Goal: Find specific fact: Find specific fact

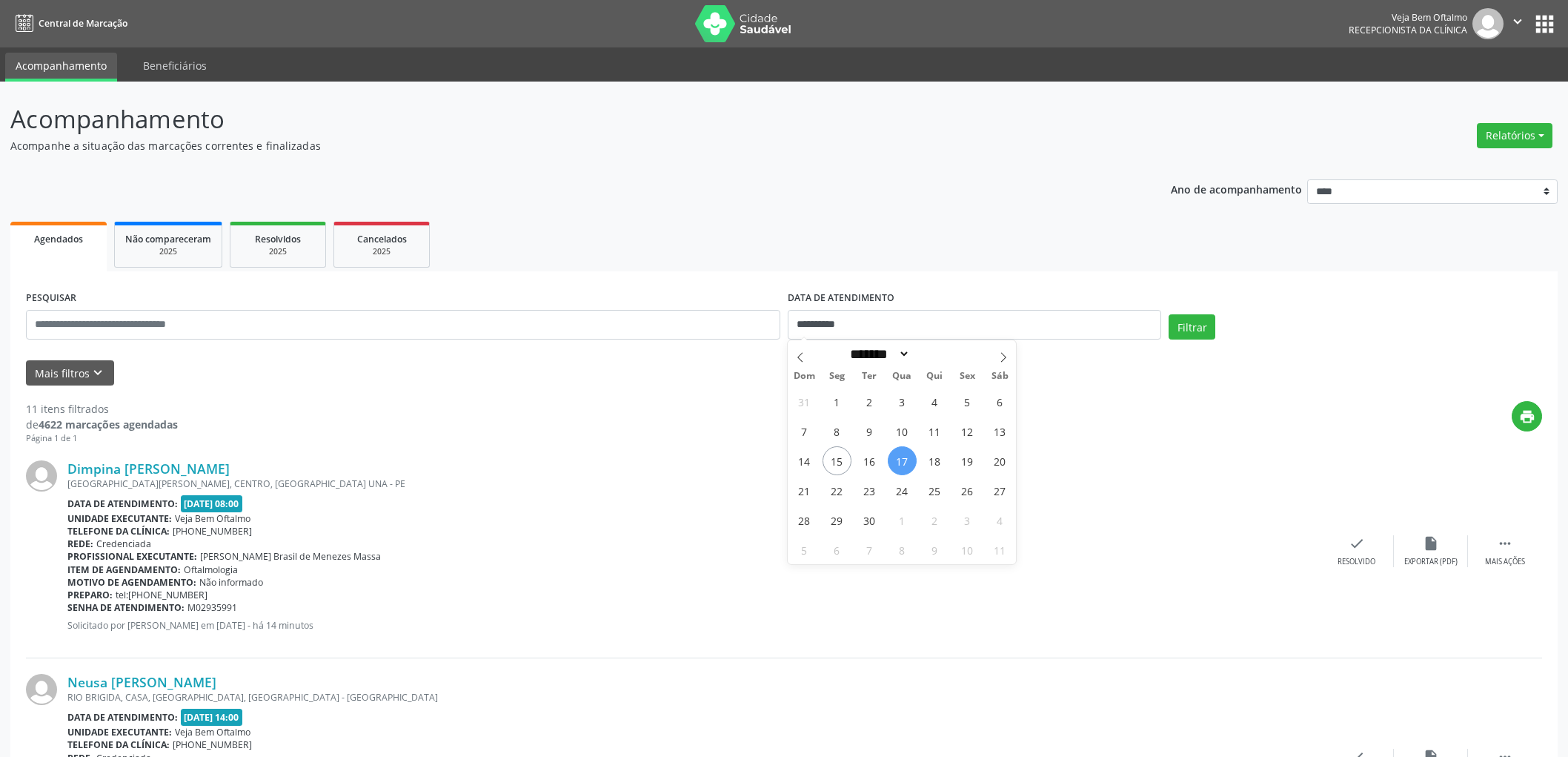
select select "*"
click at [882, 446] on span "16" at bounding box center [870, 461] width 29 height 29
type input "**********"
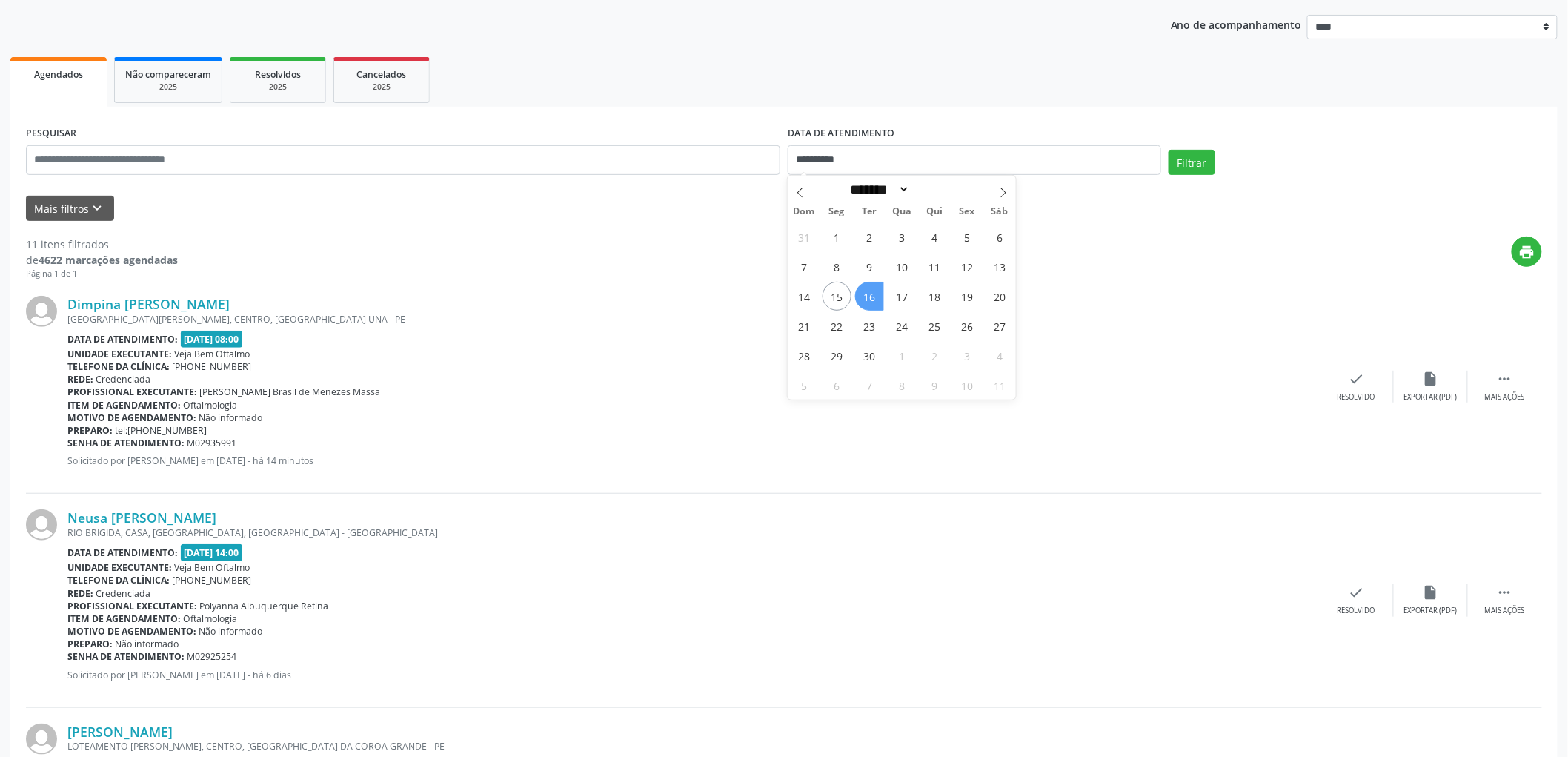
click at [882, 299] on span "16" at bounding box center [870, 296] width 29 height 29
click at [1195, 161] on button "Filtrar" at bounding box center [1191, 162] width 46 height 25
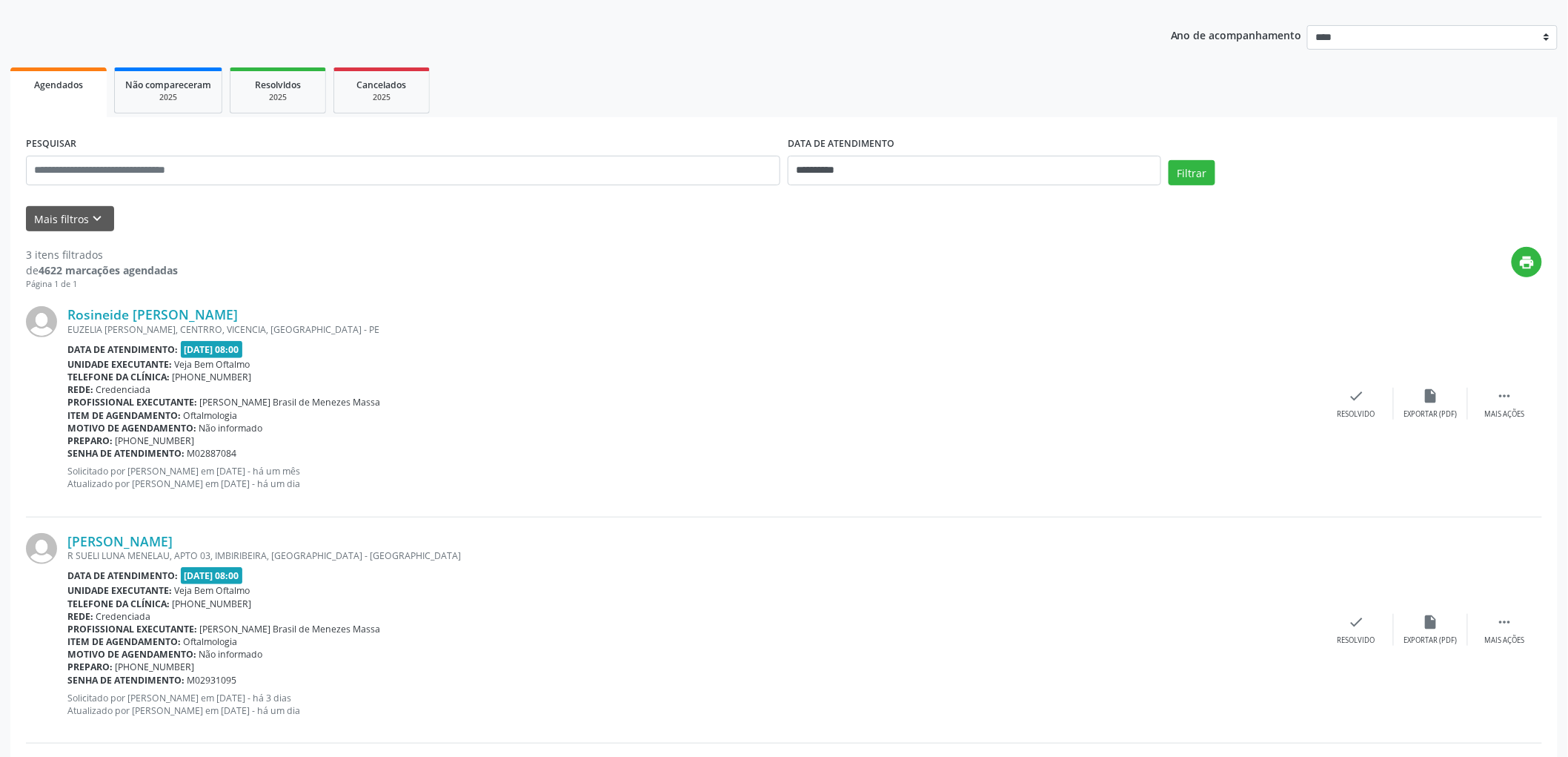
scroll to position [145, 0]
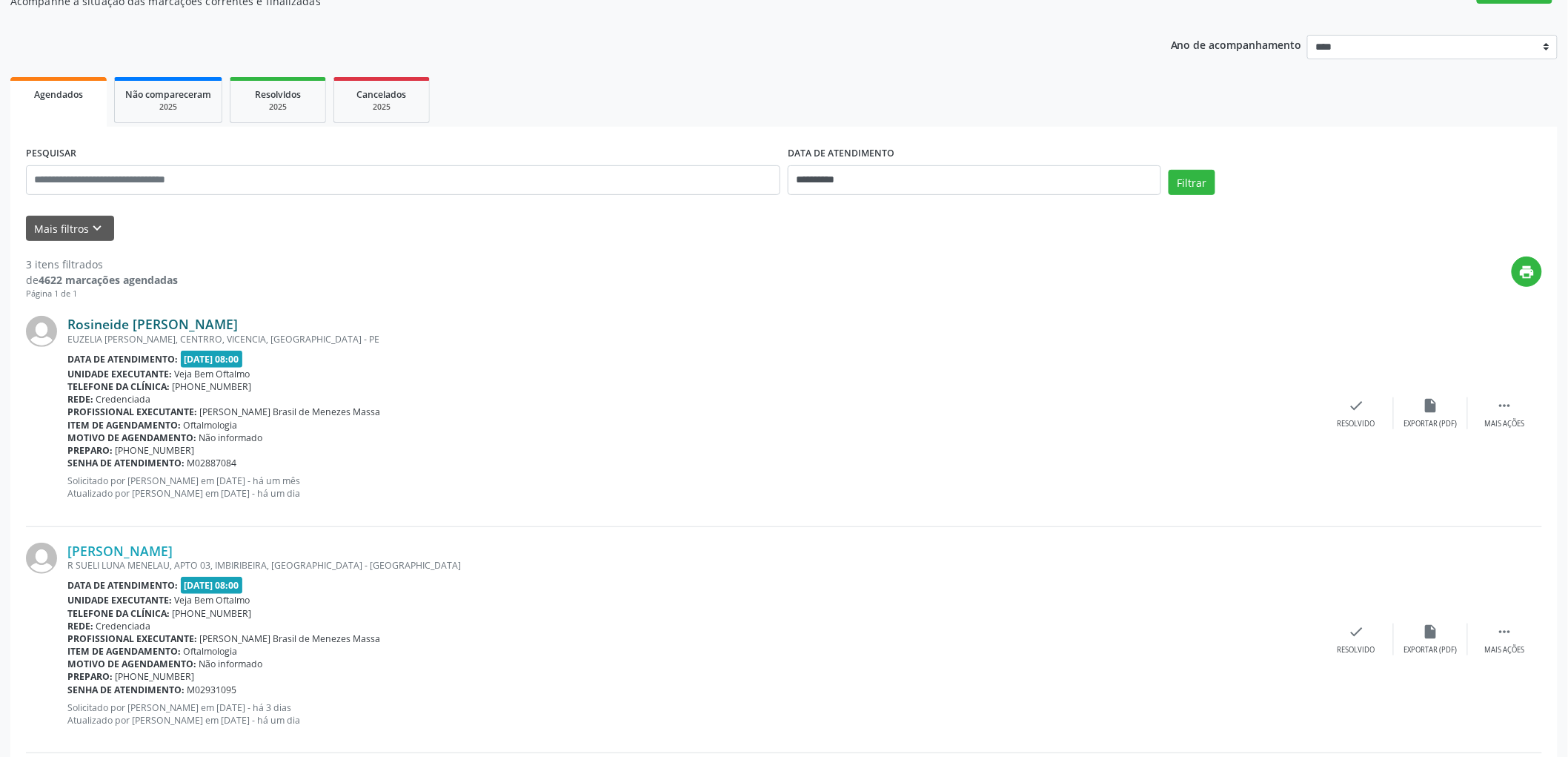
click at [133, 317] on link "Rosineide [PERSON_NAME]" at bounding box center [152, 324] width 170 height 16
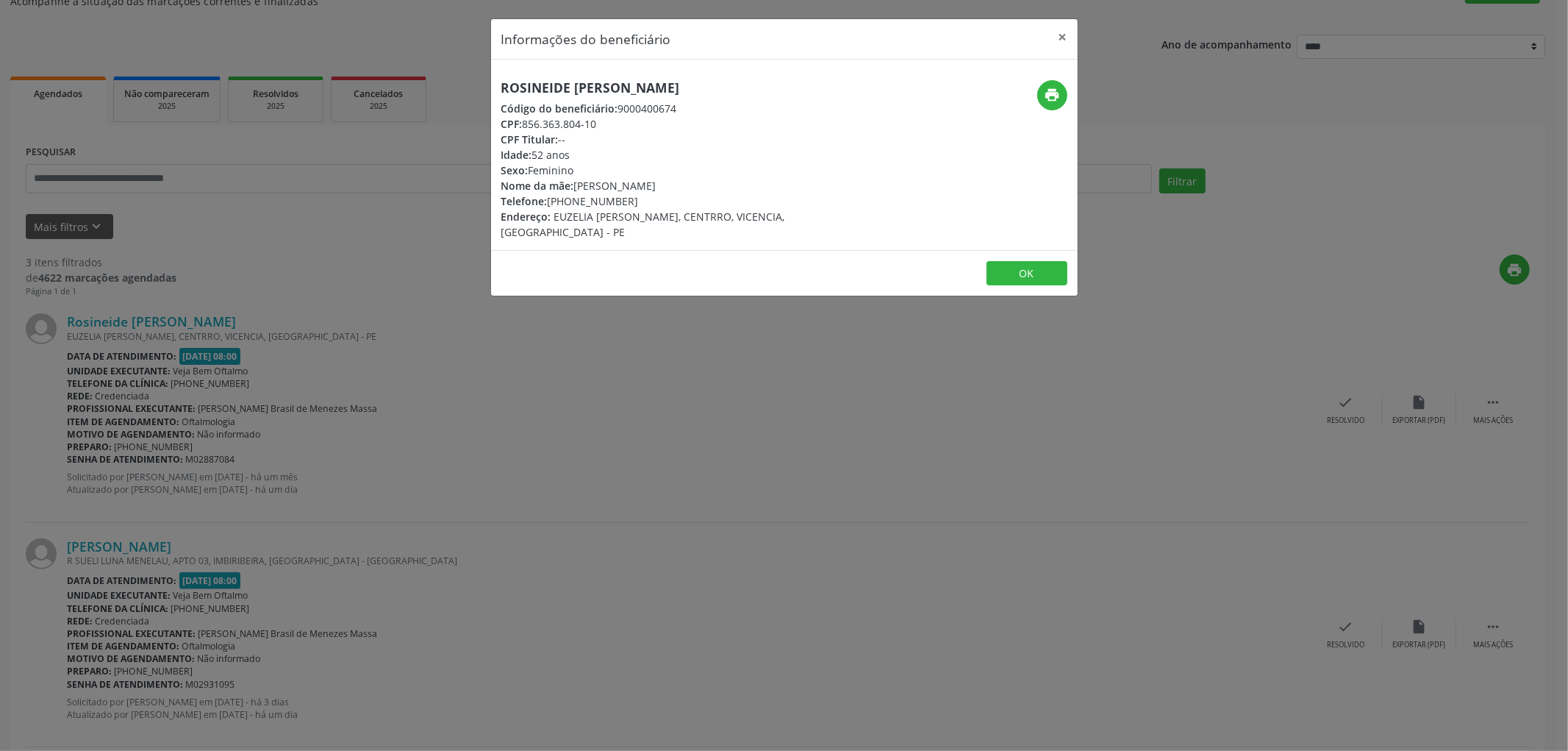
drag, startPoint x: 792, startPoint y: 88, endPoint x: 454, endPoint y: 86, distance: 338.0
click at [454, 86] on div "Informações do beneficiário × Rosineide [PERSON_NAME] Código do beneficiário: 9…" at bounding box center [784, 376] width 1568 height 751
copy h5 "Rosineide [PERSON_NAME]"
drag, startPoint x: 576, startPoint y: 184, endPoint x: 703, endPoint y: 180, distance: 127.1
click at [714, 182] on div "Nome da mãe: [PERSON_NAME]" at bounding box center [686, 185] width 371 height 15
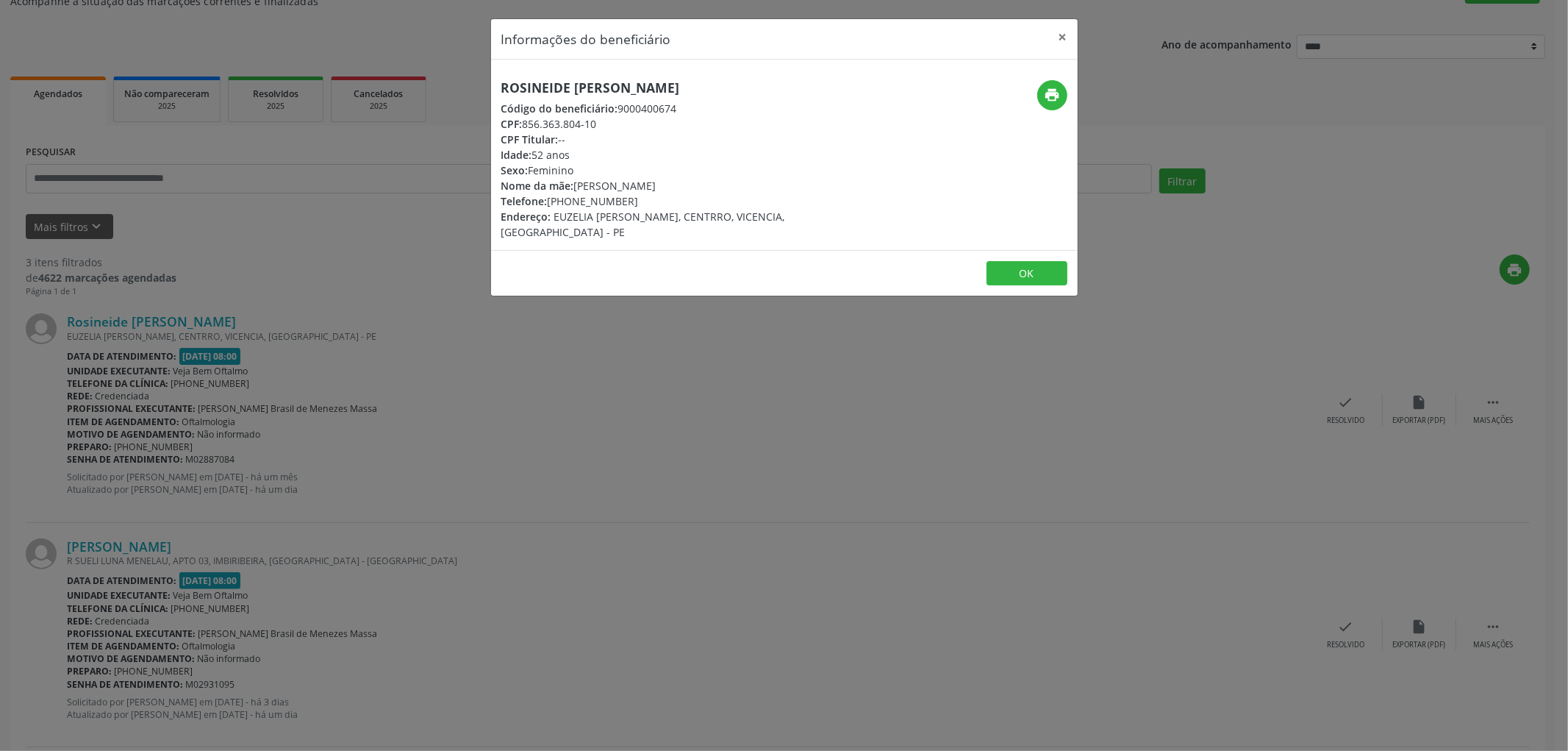
copy div "[PERSON_NAME]"
click at [1012, 261] on button "OK" at bounding box center [1027, 273] width 81 height 25
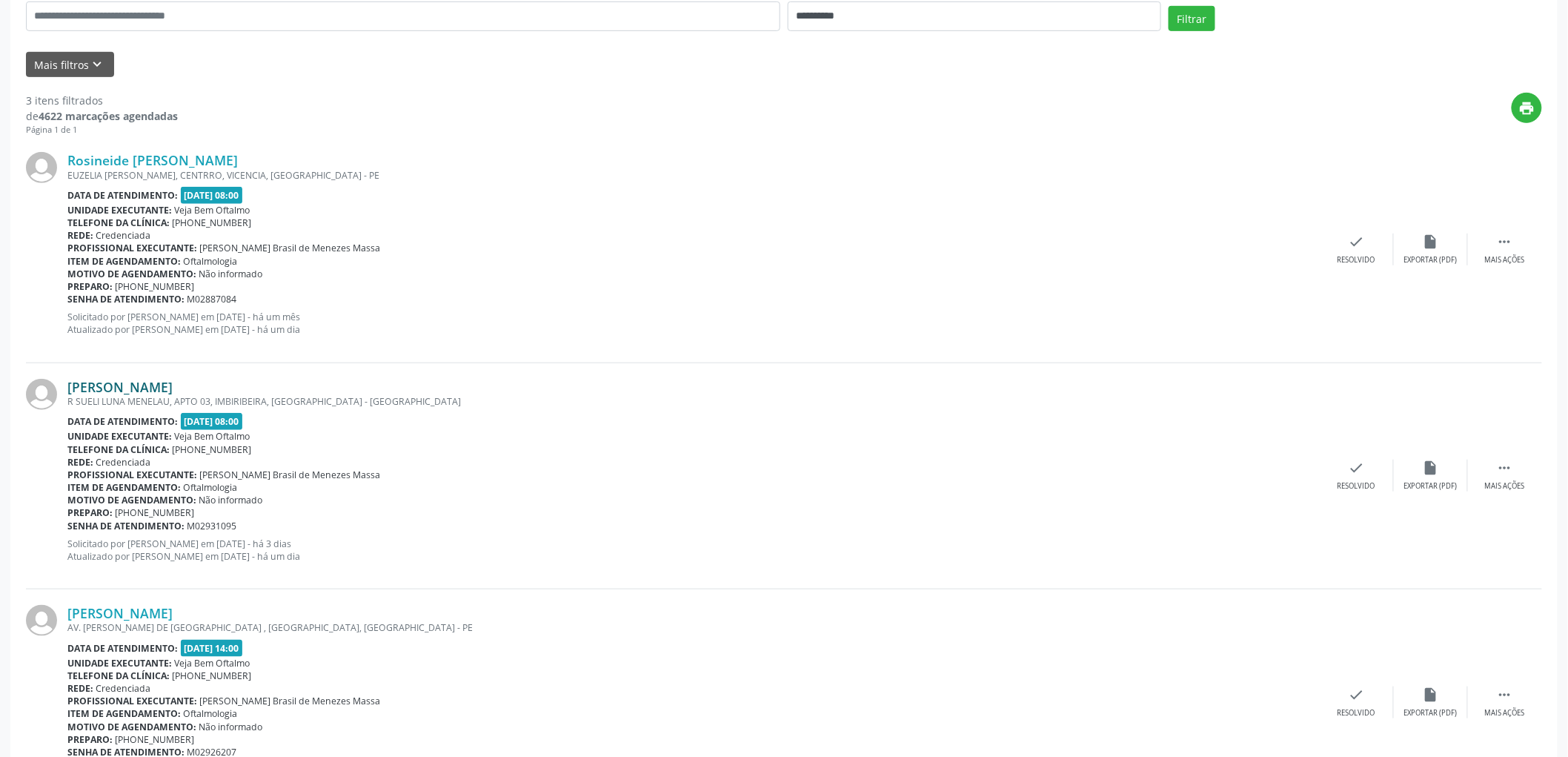
scroll to position [309, 0]
click at [158, 384] on link "[PERSON_NAME]" at bounding box center [120, 386] width 105 height 16
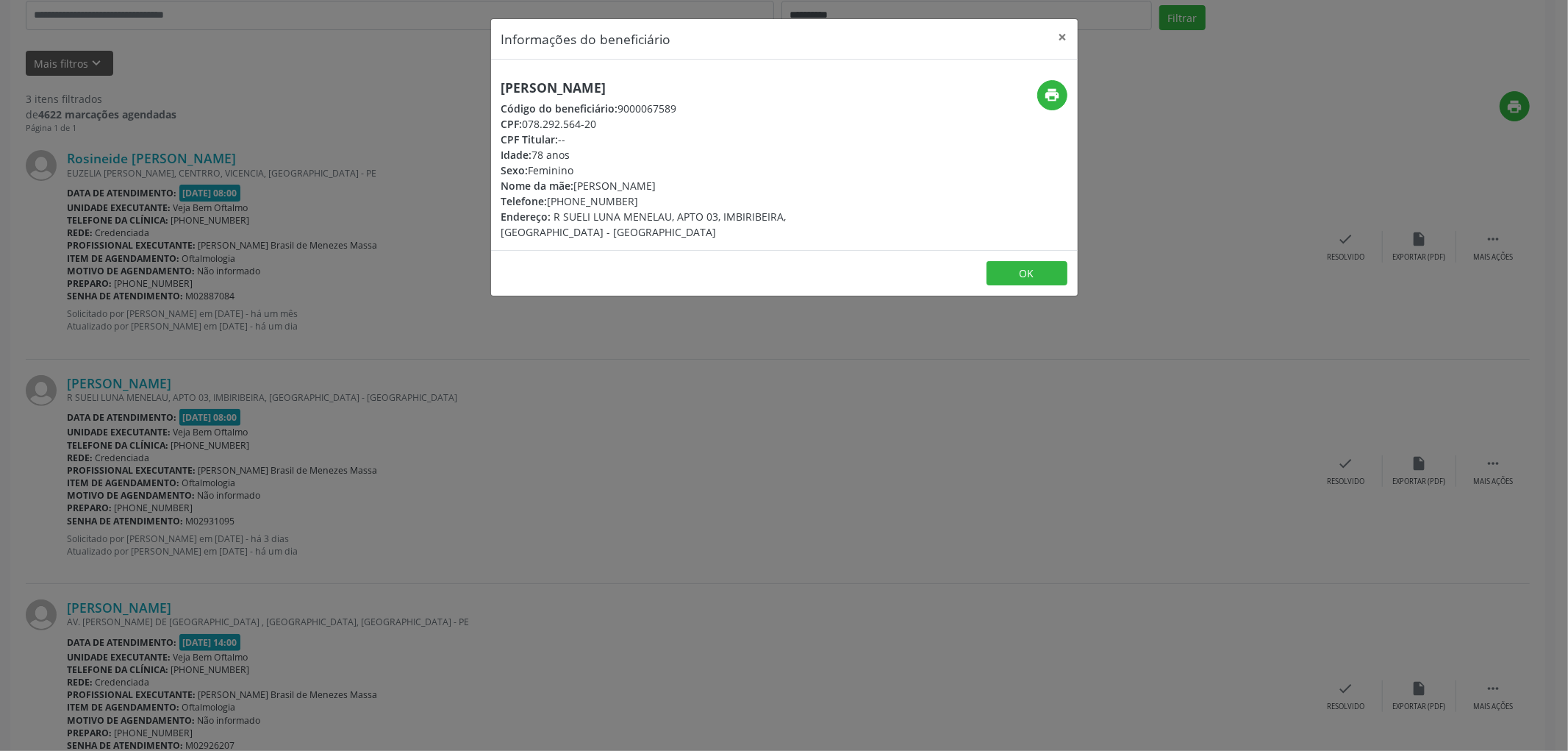
drag, startPoint x: 697, startPoint y: 84, endPoint x: 406, endPoint y: 86, distance: 291.0
click at [406, 86] on div "Informações do beneficiário × [PERSON_NAME] Código do beneficiário: 9000067589 …" at bounding box center [784, 376] width 1568 height 751
copy h5 "[PERSON_NAME]"
click at [1011, 261] on button "OK" at bounding box center [1027, 273] width 81 height 25
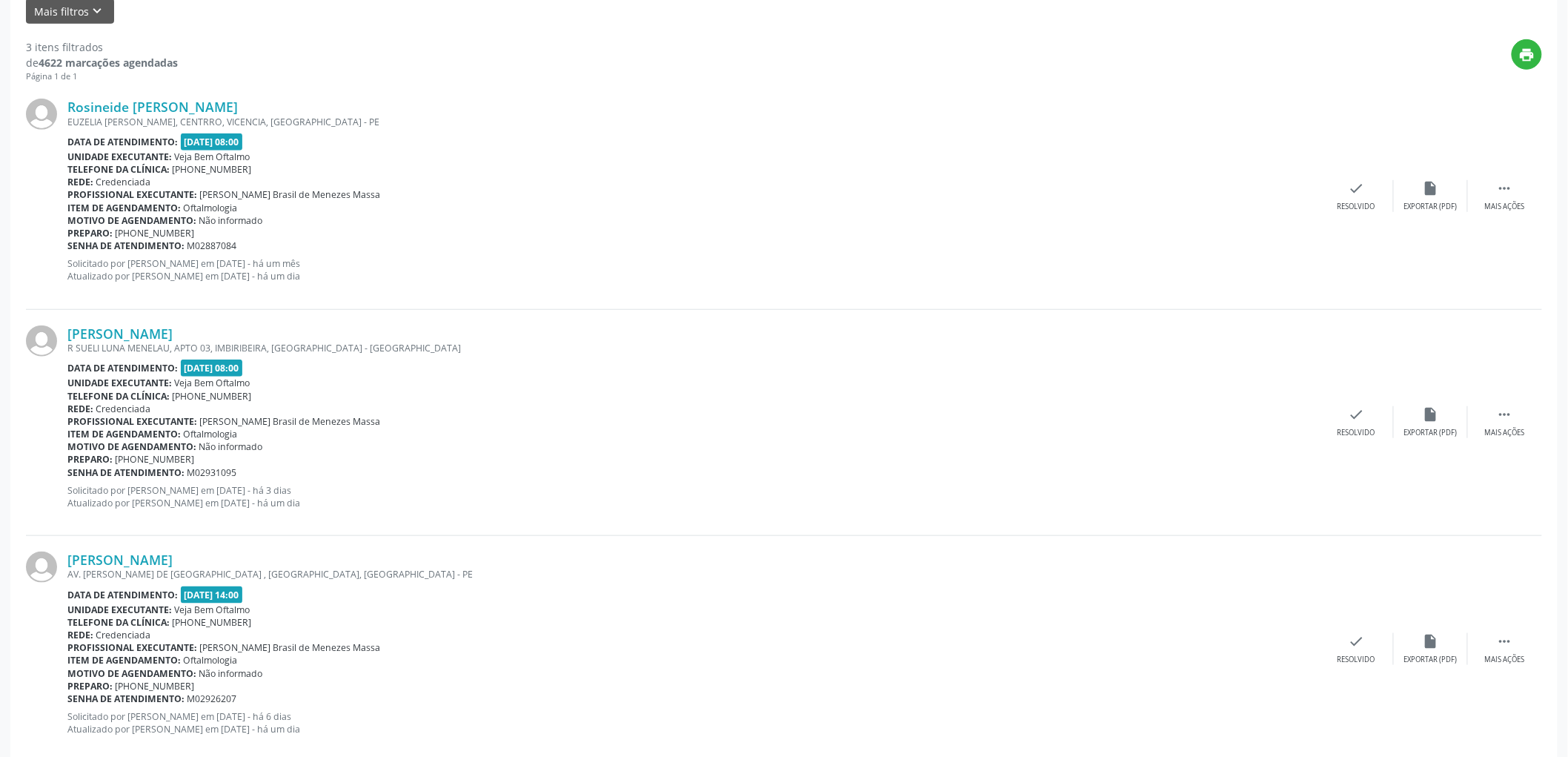
scroll to position [392, 0]
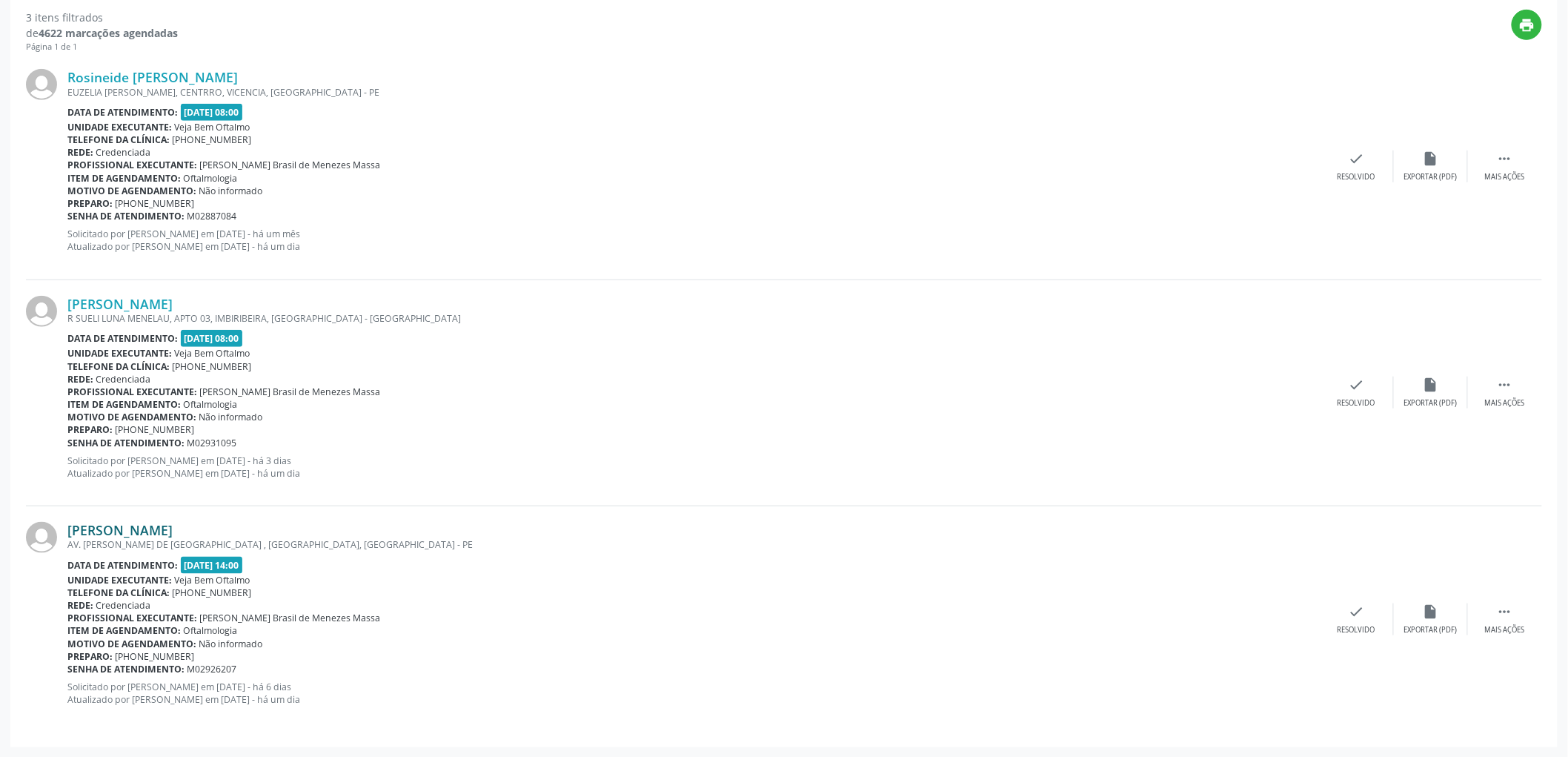
click at [135, 526] on link "[PERSON_NAME]" at bounding box center [120, 530] width 105 height 16
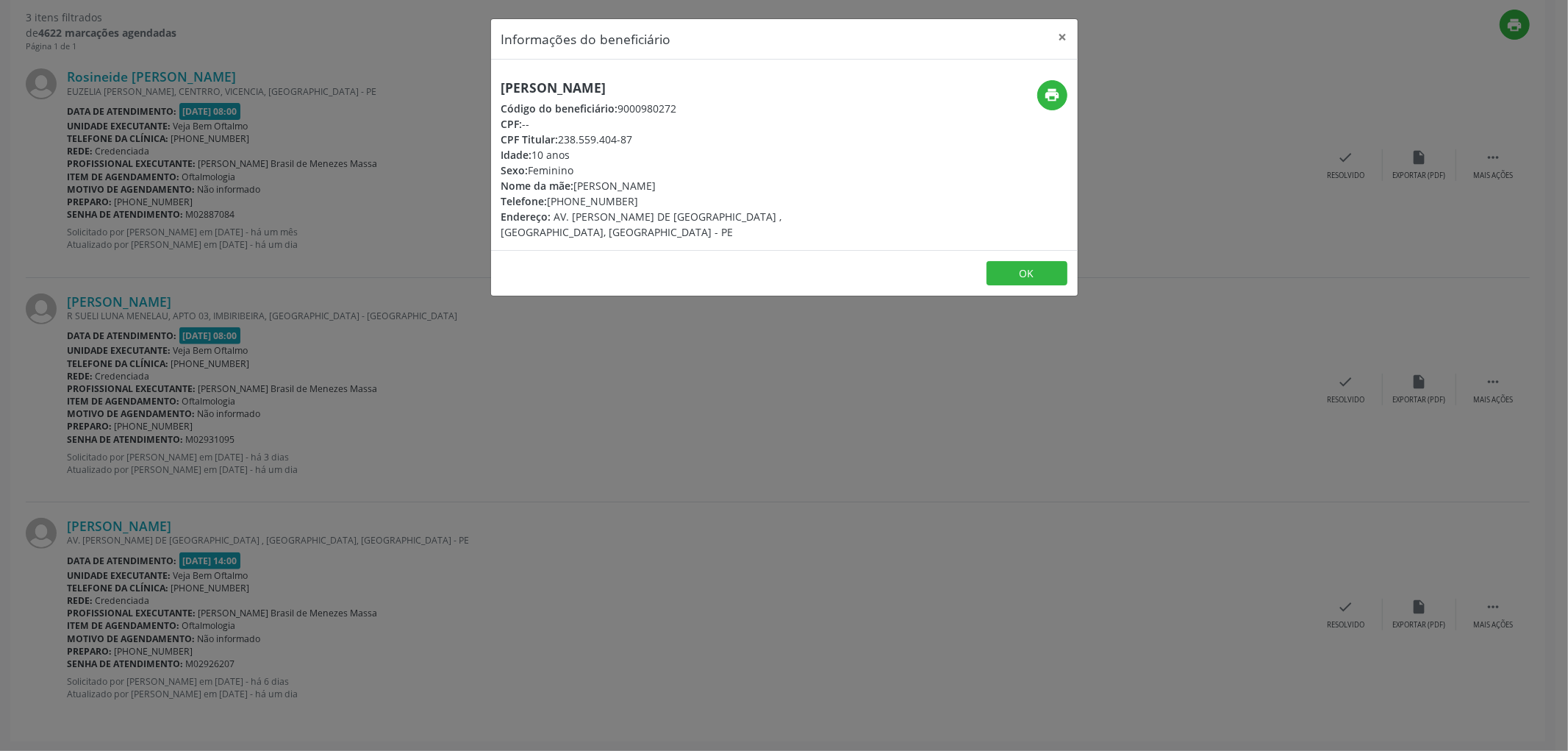
drag, startPoint x: 739, startPoint y: 82, endPoint x: 509, endPoint y: 82, distance: 230.0
click at [509, 82] on h5 "[PERSON_NAME]" at bounding box center [686, 87] width 371 height 15
drag, startPoint x: 502, startPoint y: 86, endPoint x: 757, endPoint y: 85, distance: 255.0
click at [757, 85] on h5 "[PERSON_NAME]" at bounding box center [686, 87] width 371 height 15
copy h5 "[PERSON_NAME]"
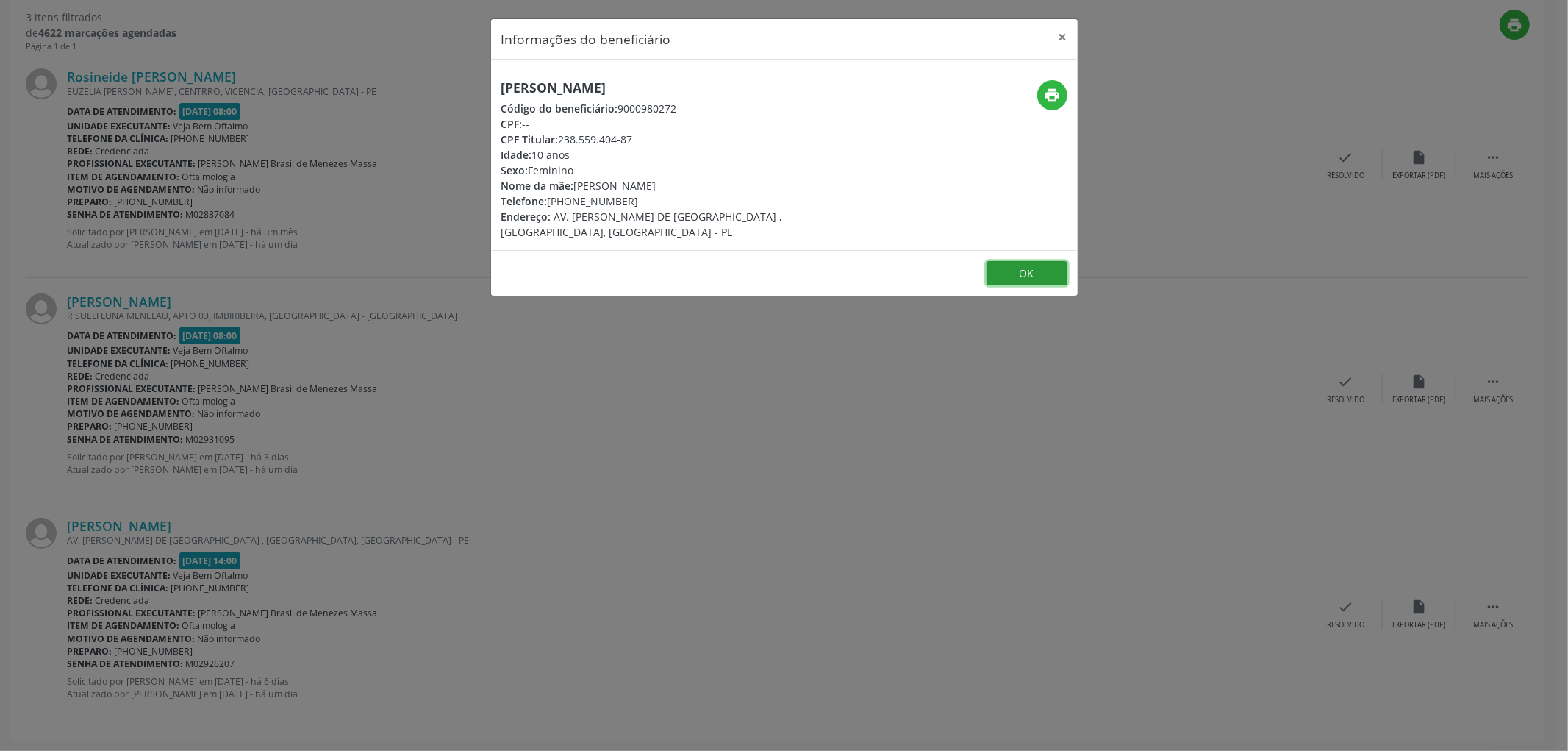
drag, startPoint x: 1039, startPoint y: 265, endPoint x: 987, endPoint y: 86, distance: 186.4
click at [1039, 265] on button "OK" at bounding box center [1027, 273] width 81 height 25
